Goal: Task Accomplishment & Management: Use online tool/utility

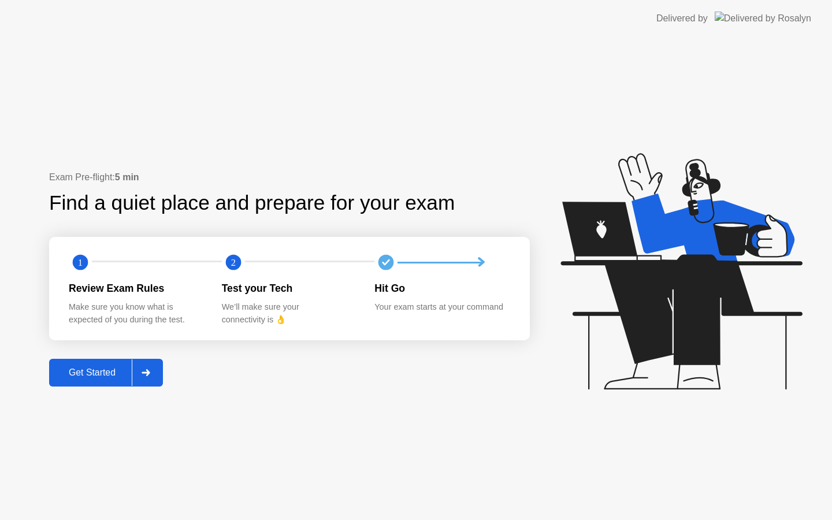
click at [84, 401] on div "Exam Pre-flight: 5 min Find a quiet place and prepare for your exam 1 2 Review …" at bounding box center [416, 278] width 832 height 483
click at [95, 383] on button "Get Started" at bounding box center [106, 373] width 114 height 28
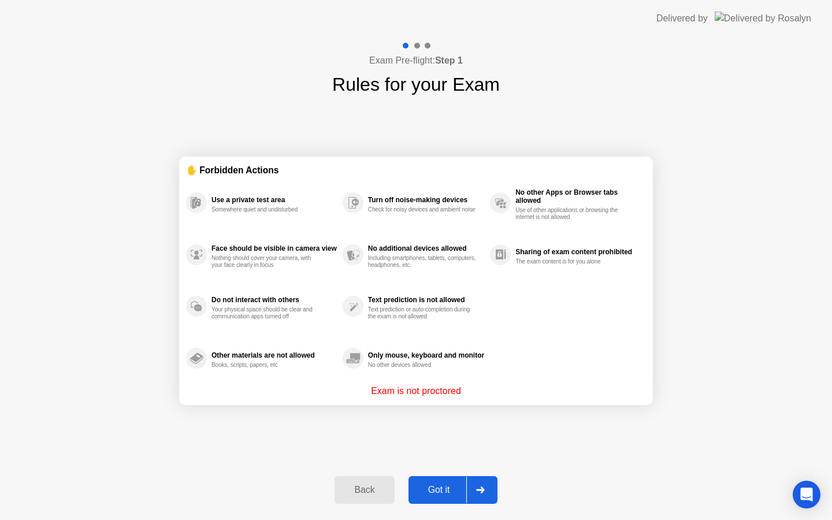
click at [468, 486] on div at bounding box center [480, 490] width 28 height 27
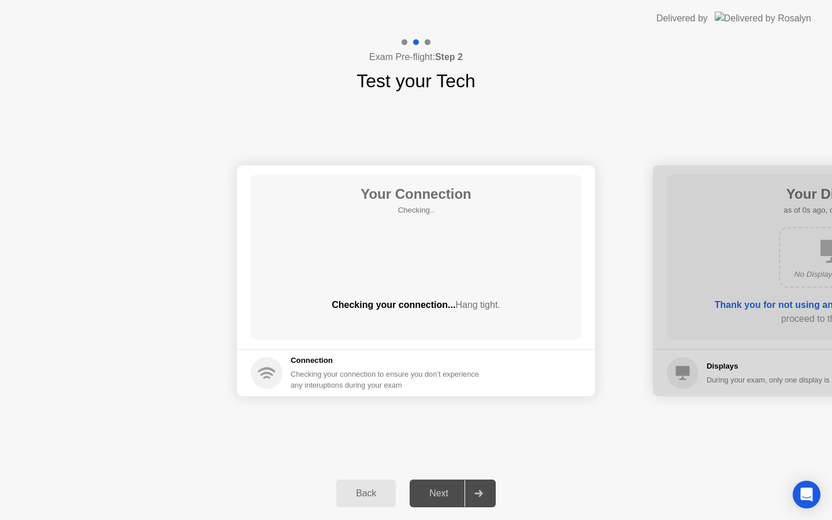
click at [468, 487] on div at bounding box center [479, 493] width 28 height 27
click at [453, 497] on div "Next" at bounding box center [438, 493] width 51 height 10
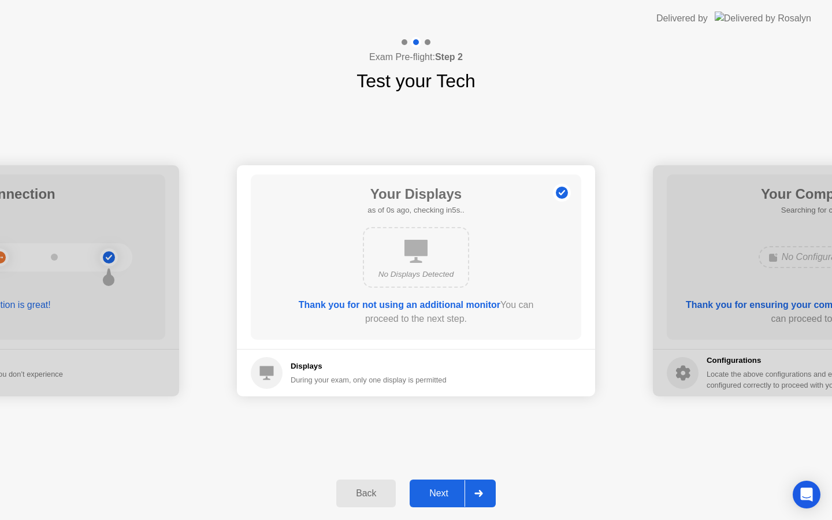
click at [453, 497] on div "Next" at bounding box center [438, 493] width 51 height 10
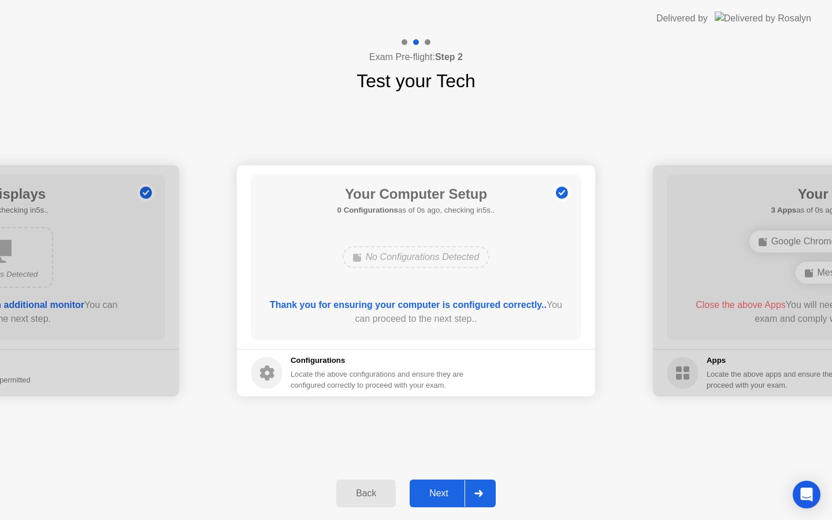
click at [453, 497] on div "Next" at bounding box center [438, 493] width 51 height 10
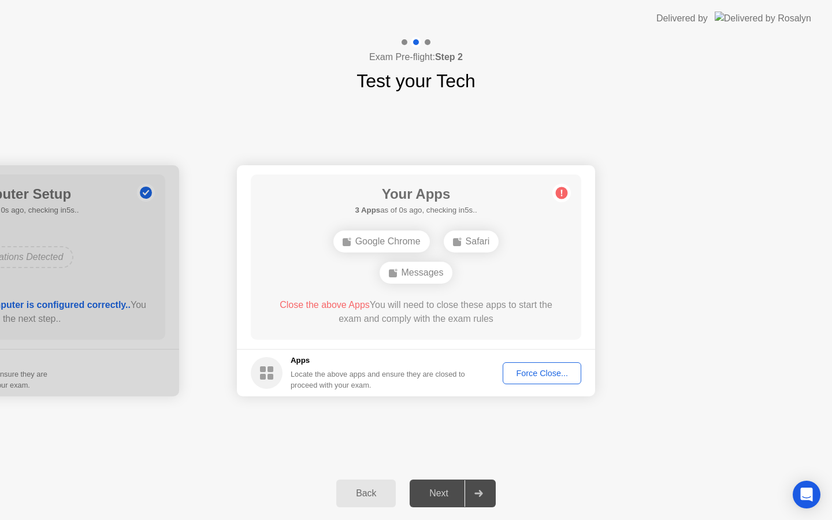
click at [453, 497] on div "Next" at bounding box center [438, 493] width 51 height 10
click at [561, 375] on div "Force Close..." at bounding box center [542, 373] width 71 height 9
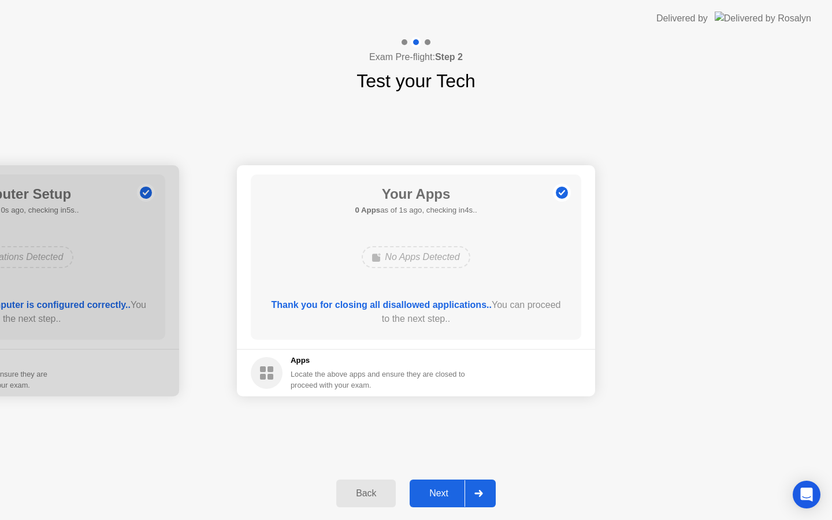
click at [468, 501] on div at bounding box center [479, 493] width 28 height 27
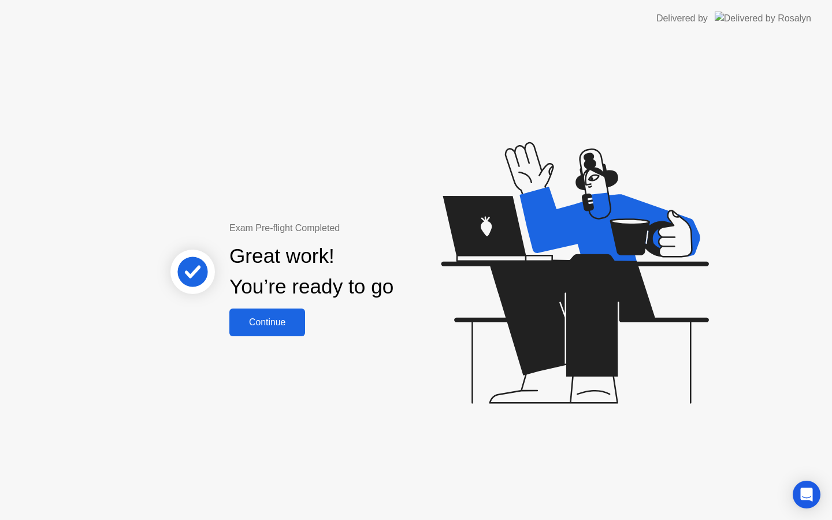
click at [261, 323] on div "Continue" at bounding box center [267, 322] width 69 height 10
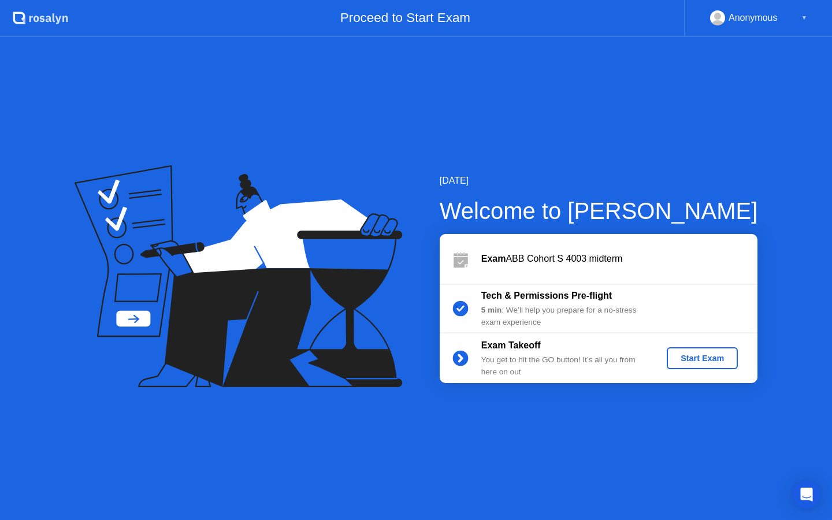
click at [701, 354] on div "Start Exam" at bounding box center [703, 358] width 62 height 9
